Goal: Find specific page/section: Find specific page/section

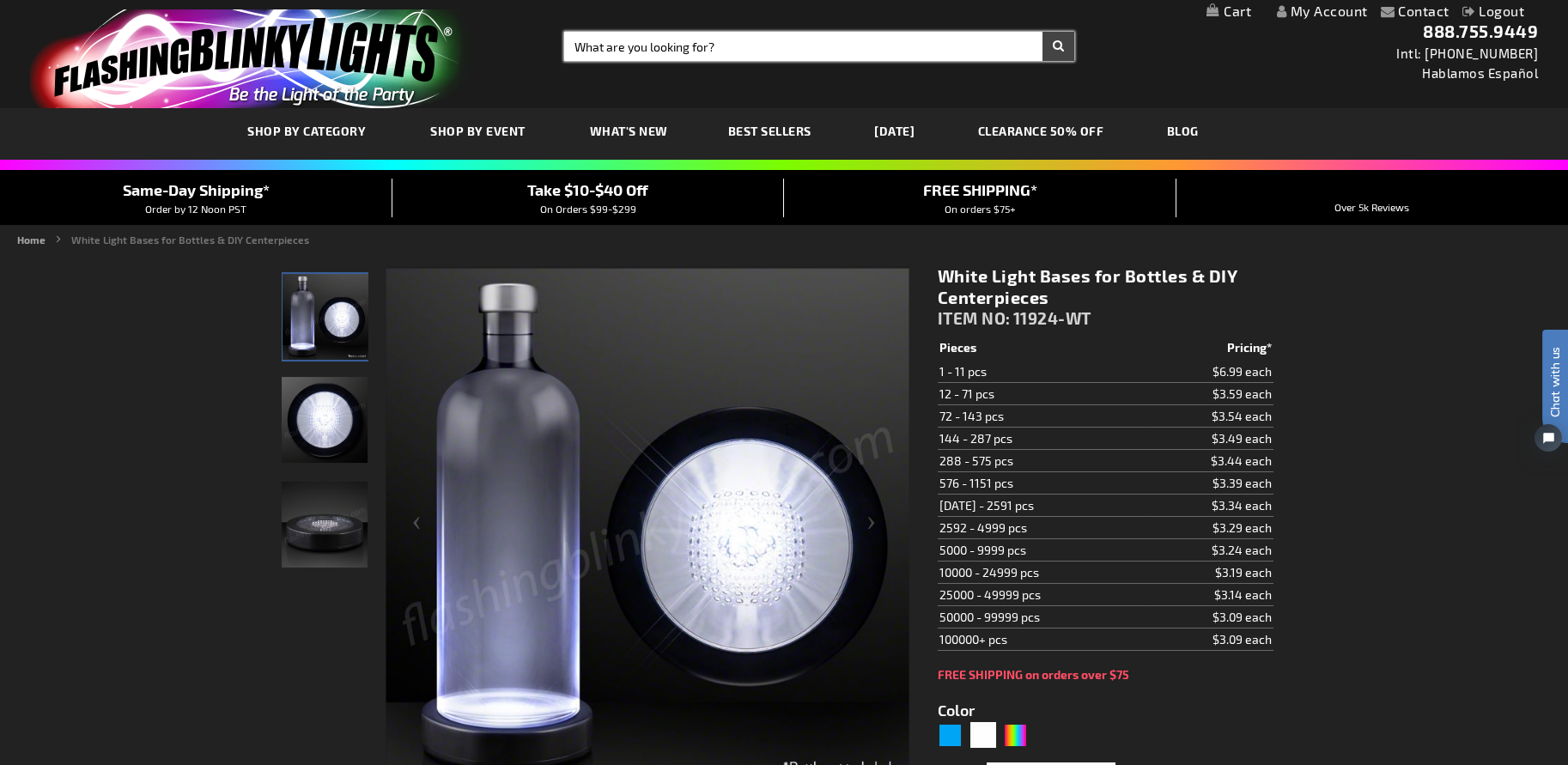
click at [661, 55] on input "Search" at bounding box center [818, 46] width 510 height 29
paste input "11920-MLT"
type input "11920-MLT"
click at [1043, 32] on button "Search" at bounding box center [1059, 46] width 32 height 29
